Goal: Find specific page/section: Find specific page/section

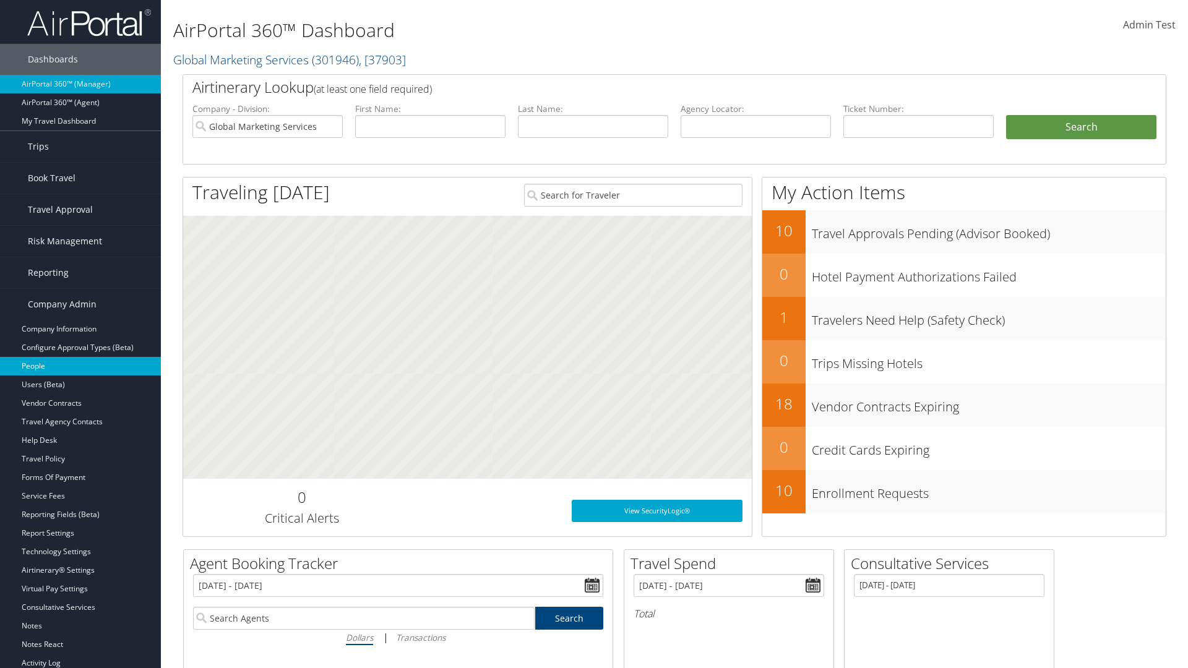
click at [80, 366] on link "People" at bounding box center [80, 366] width 161 height 19
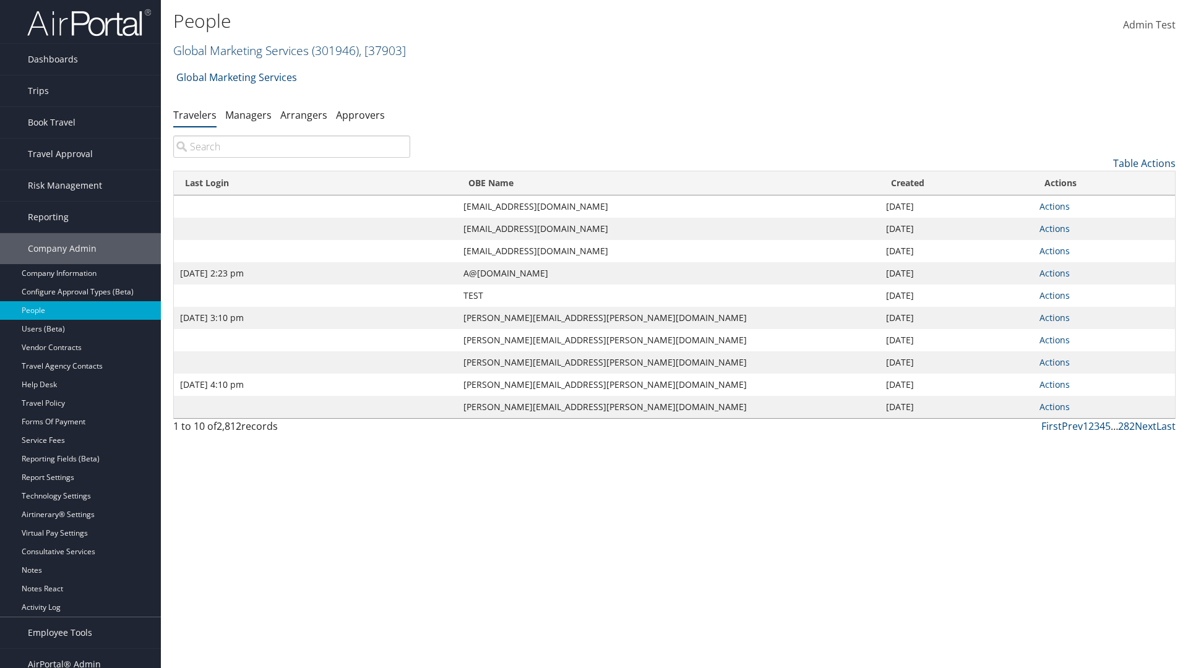
click at [239, 50] on link "Global Marketing Services ( 301946 ) , [ 37903 ]" at bounding box center [289, 50] width 233 height 17
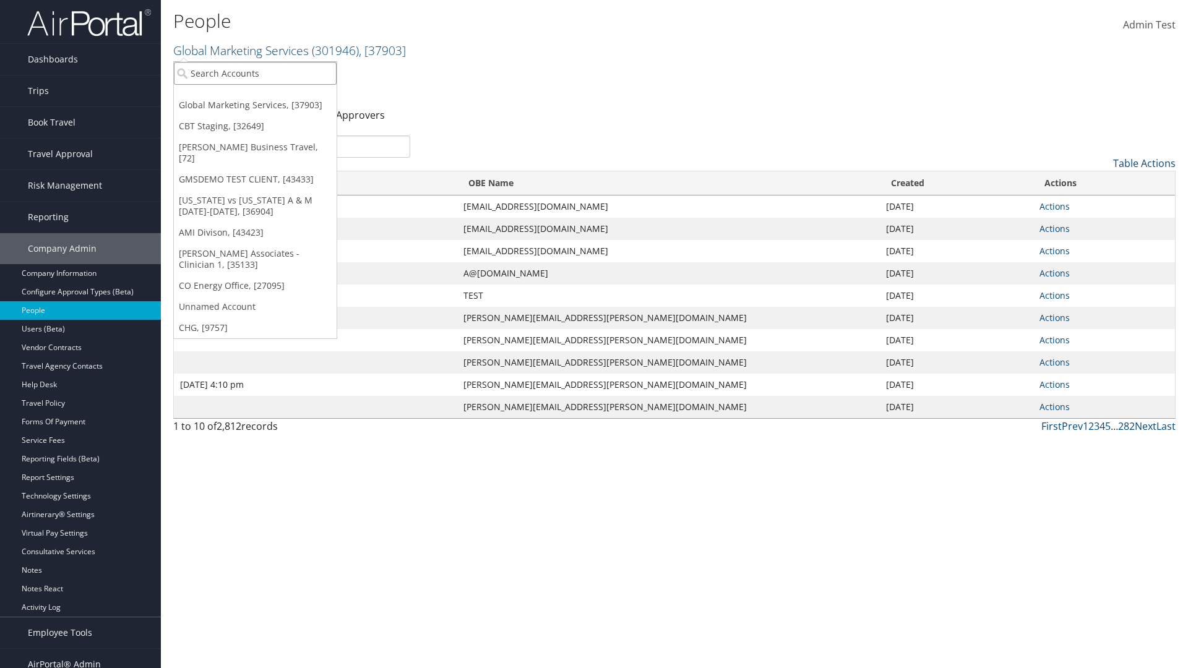
click at [255, 73] on input "search" at bounding box center [255, 73] width 163 height 23
type input "Global Marketing Services"
click at [267, 96] on div "Global Marketing Services (301946), [37903]" at bounding box center [266, 95] width 199 height 11
